Goal: Navigation & Orientation: Find specific page/section

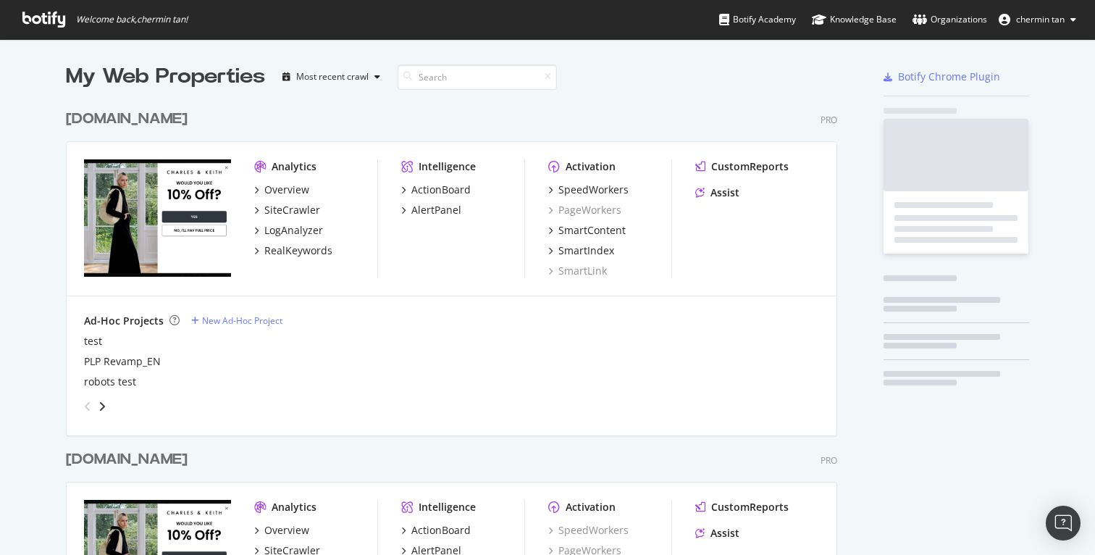
scroll to position [857, 772]
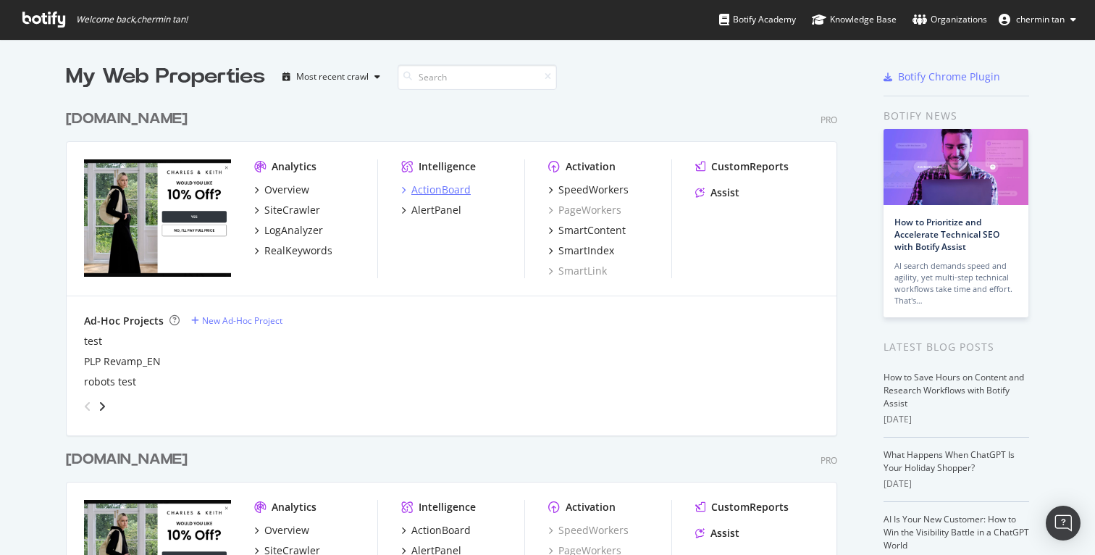
click at [427, 188] on div "ActionBoard" at bounding box center [440, 190] width 59 height 14
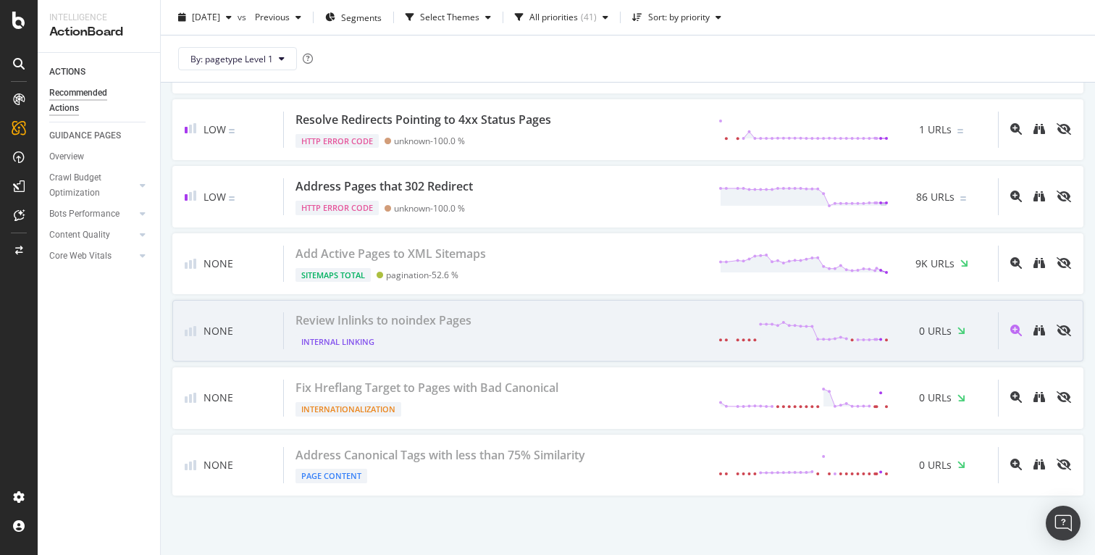
scroll to position [2689, 0]
